Goal: Information Seeking & Learning: Learn about a topic

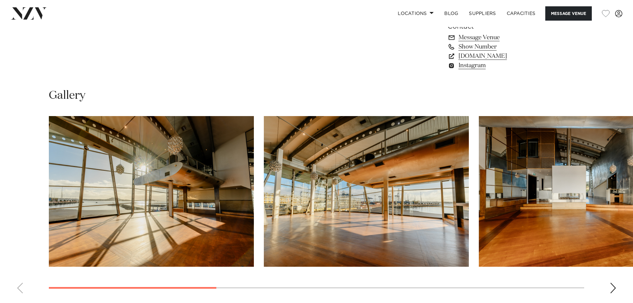
scroll to position [644, 0]
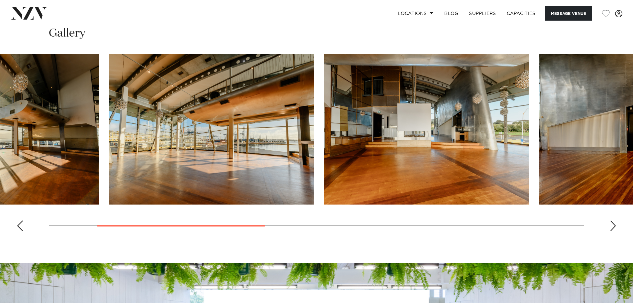
click at [356, 158] on img "3 / 8" at bounding box center [426, 129] width 205 height 151
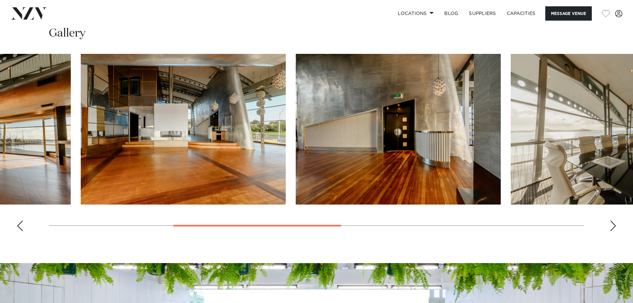
click at [298, 149] on img "4 / 8" at bounding box center [398, 129] width 205 height 151
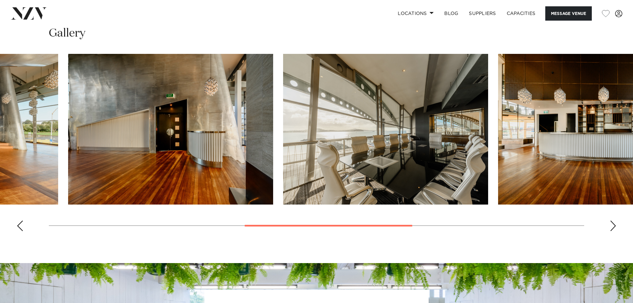
click at [283, 132] on img "5 / 8" at bounding box center [385, 129] width 205 height 151
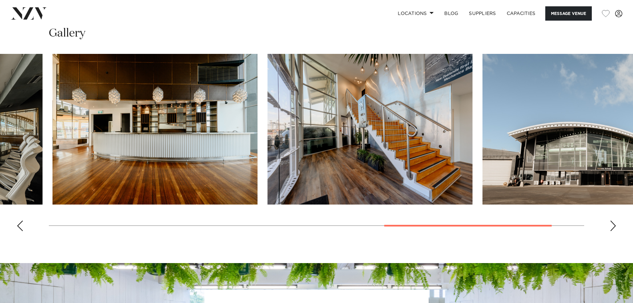
click at [196, 129] on img "6 / 8" at bounding box center [155, 129] width 205 height 151
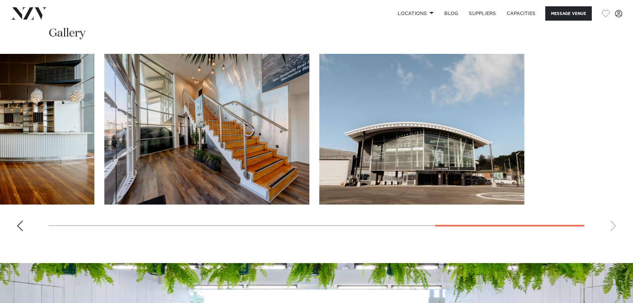
click at [0, 0] on slot at bounding box center [0, 0] width 0 height 0
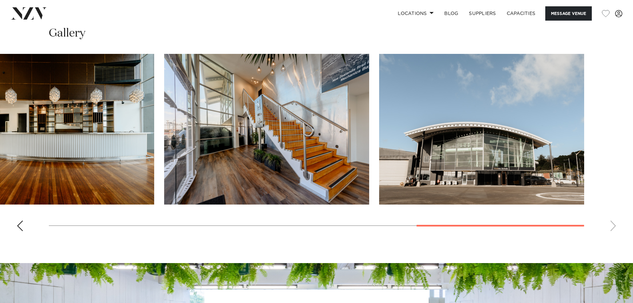
click at [0, 0] on slot at bounding box center [0, 0] width 0 height 0
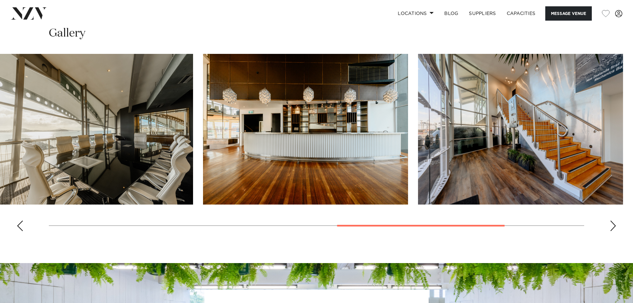
click at [0, 0] on slot at bounding box center [0, 0] width 0 height 0
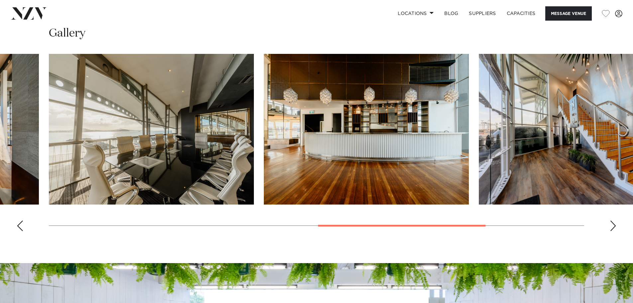
click at [254, 139] on img "5 / 8" at bounding box center [151, 129] width 205 height 151
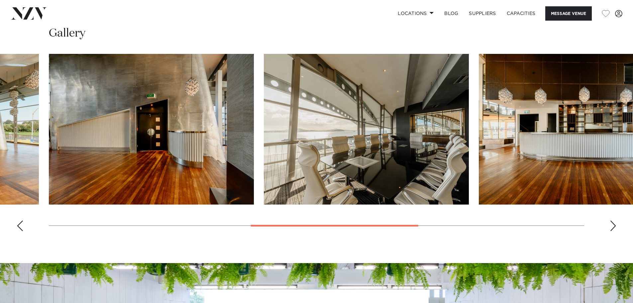
click at [254, 135] on img "4 / 8" at bounding box center [151, 129] width 205 height 151
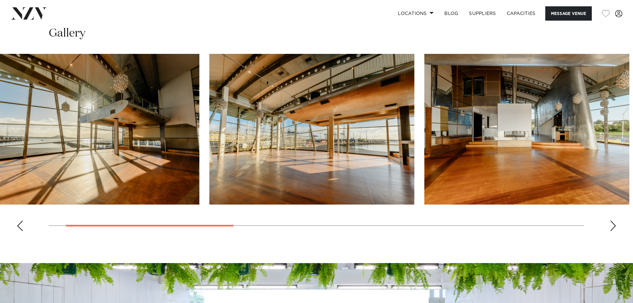
click at [398, 121] on img "2 / 8" at bounding box center [311, 129] width 205 height 151
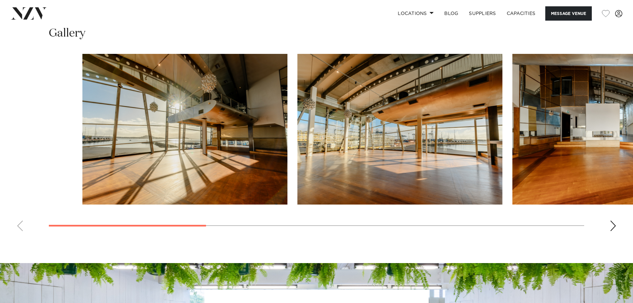
click at [522, 150] on div at bounding box center [350, 129] width 536 height 151
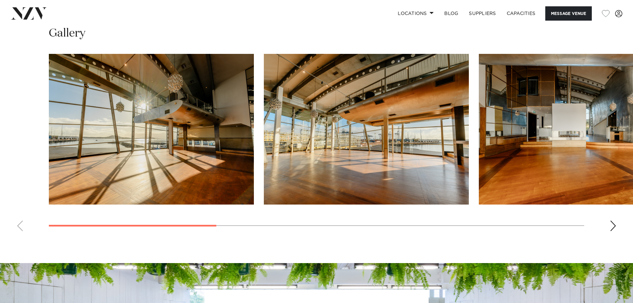
click at [479, 168] on img "3 / 8" at bounding box center [581, 129] width 205 height 151
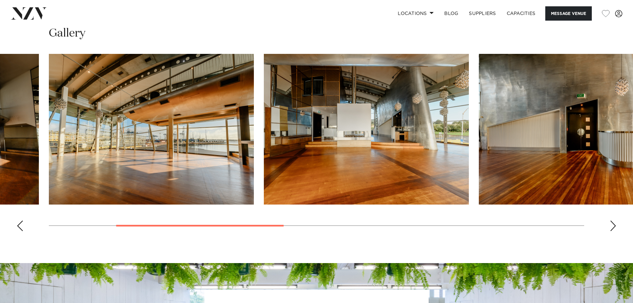
click at [479, 175] on img "4 / 8" at bounding box center [581, 129] width 205 height 151
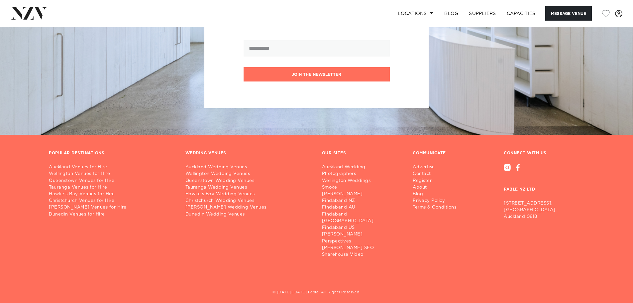
scroll to position [777, 0]
